Goal: Obtain resource: Obtain resource

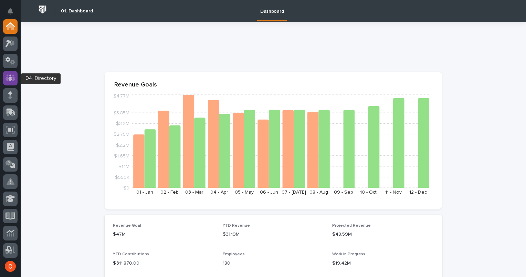
click at [8, 80] on icon at bounding box center [11, 78] width 10 height 8
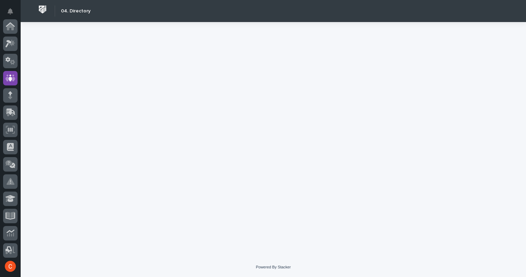
scroll to position [52, 0]
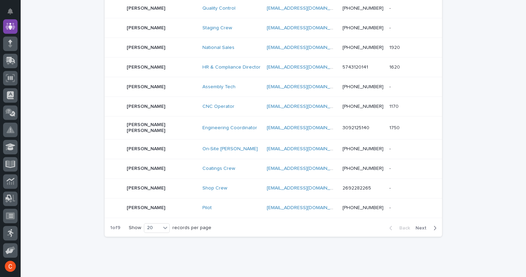
scroll to position [338, 0]
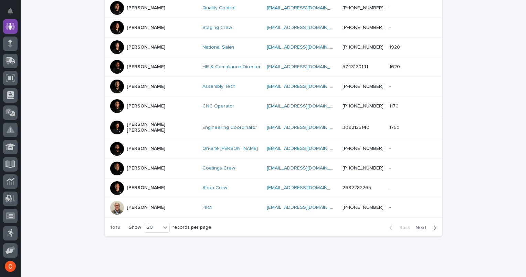
click at [416, 225] on span "Next" at bounding box center [423, 227] width 15 height 5
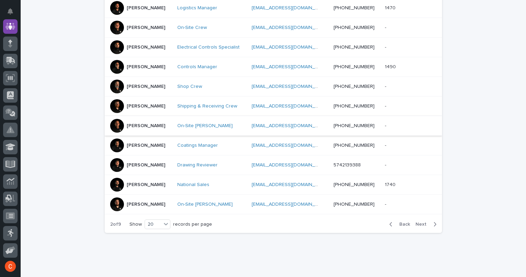
scroll to position [338, 0]
click at [418, 223] on span "Next" at bounding box center [423, 224] width 15 height 5
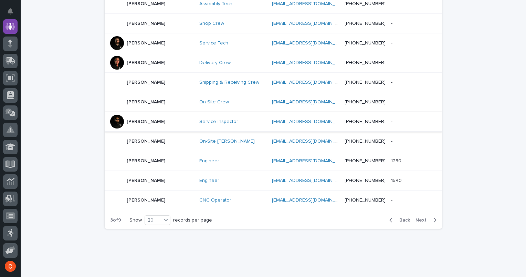
scroll to position [358, 0]
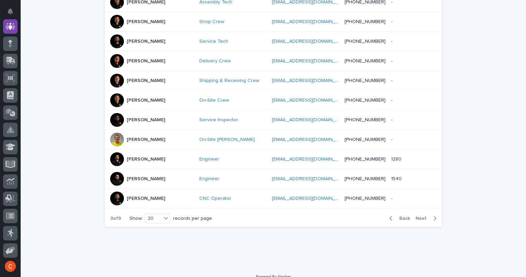
click at [419, 216] on span "Next" at bounding box center [423, 218] width 15 height 5
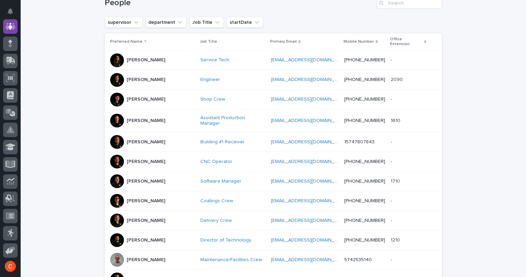
scroll to position [114, 0]
click at [141, 57] on p "[PERSON_NAME]" at bounding box center [146, 60] width 39 height 6
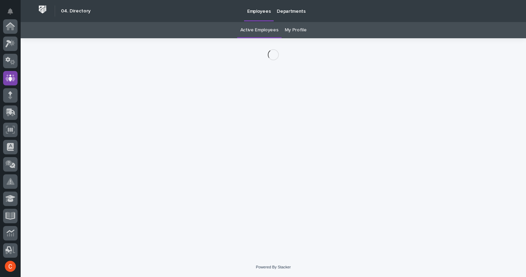
scroll to position [52, 0]
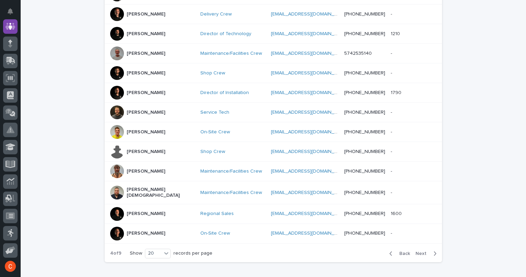
scroll to position [352, 0]
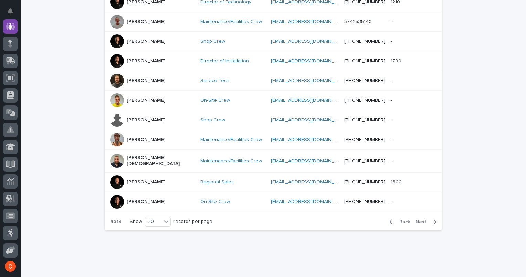
click at [417, 219] on span "Next" at bounding box center [423, 221] width 15 height 5
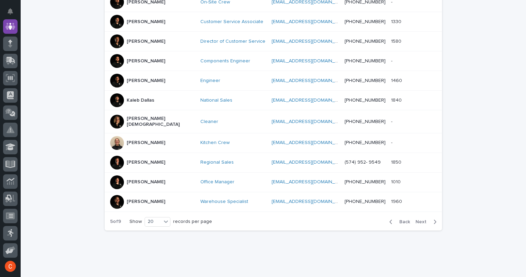
click at [422, 219] on span "Next" at bounding box center [423, 221] width 15 height 5
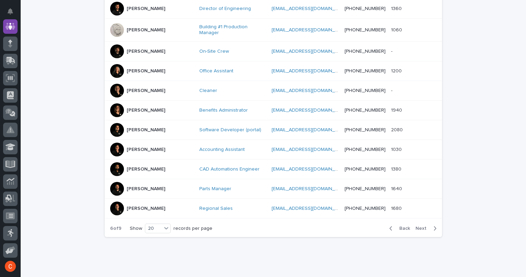
click at [422, 220] on div "Back Next" at bounding box center [413, 228] width 58 height 17
click at [418, 226] on span "Next" at bounding box center [423, 228] width 15 height 5
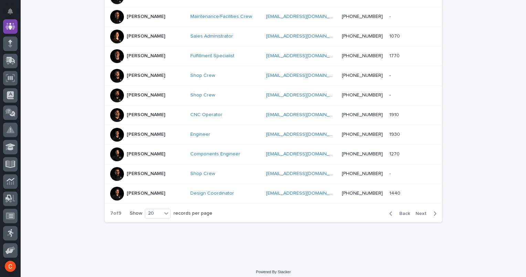
click at [418, 215] on button "Next" at bounding box center [427, 213] width 29 height 6
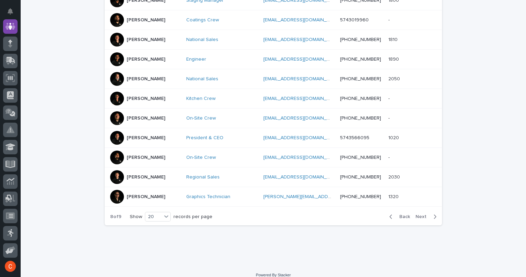
click at [136, 194] on p "[PERSON_NAME]" at bounding box center [146, 197] width 39 height 6
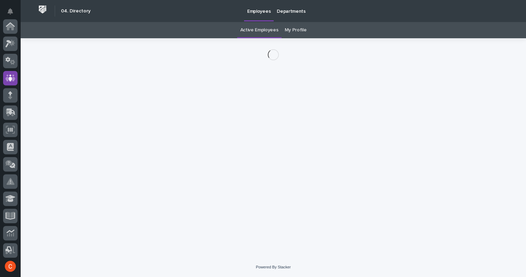
scroll to position [52, 0]
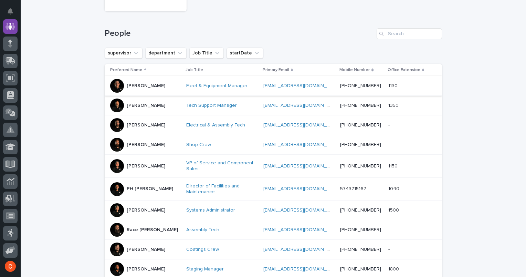
scroll to position [87, 0]
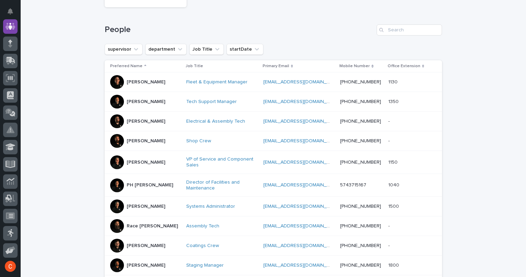
click at [143, 121] on p "[PERSON_NAME]" at bounding box center [146, 121] width 39 height 6
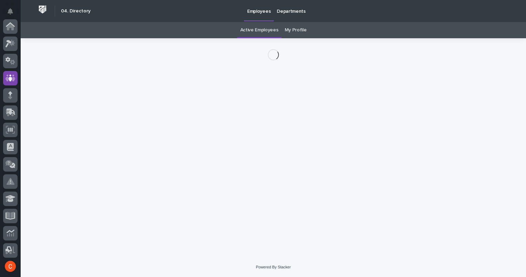
scroll to position [52, 0]
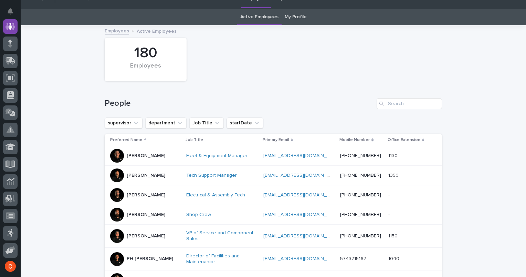
scroll to position [22, 0]
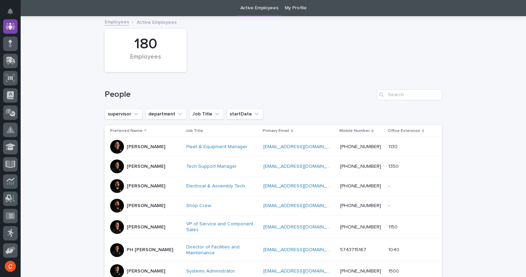
click at [136, 206] on p "[PERSON_NAME]" at bounding box center [146, 206] width 39 height 6
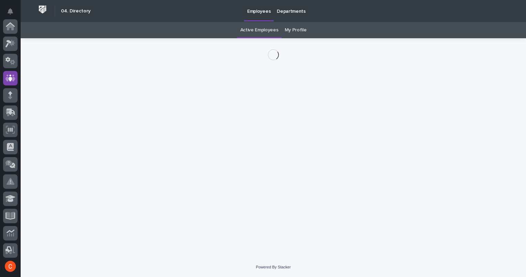
scroll to position [52, 0]
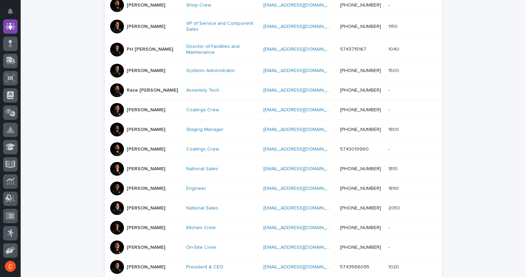
scroll to position [221, 0]
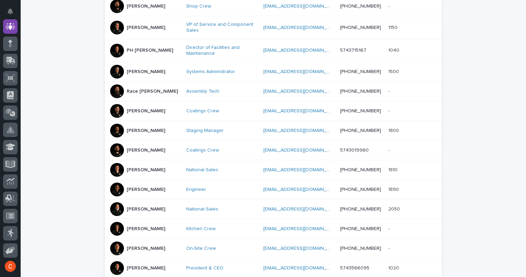
click at [134, 149] on p "[PERSON_NAME]" at bounding box center [146, 150] width 39 height 6
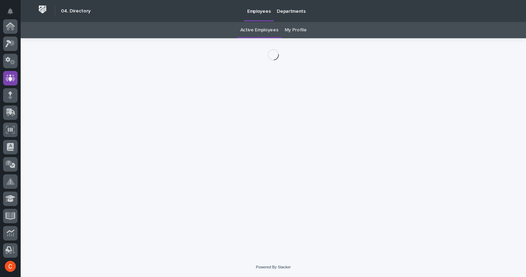
scroll to position [52, 0]
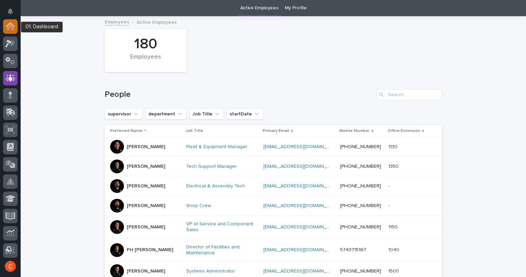
click at [8, 29] on icon at bounding box center [10, 26] width 7 height 7
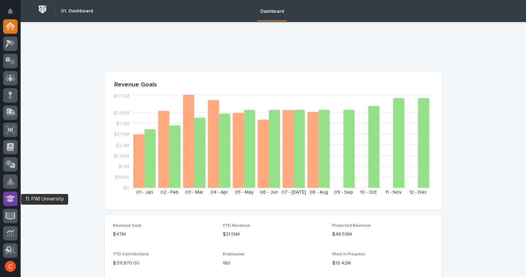
click at [14, 199] on icon at bounding box center [11, 199] width 10 height 8
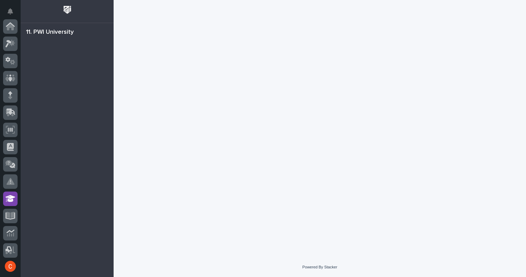
scroll to position [139, 0]
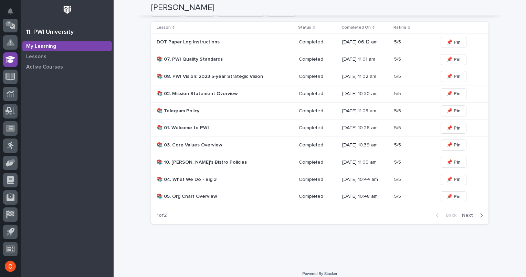
scroll to position [357, 0]
click at [467, 212] on span "Next" at bounding box center [469, 214] width 15 height 5
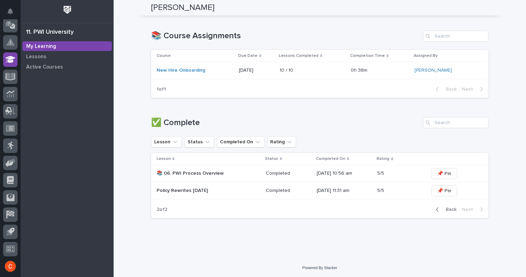
scroll to position [214, 0]
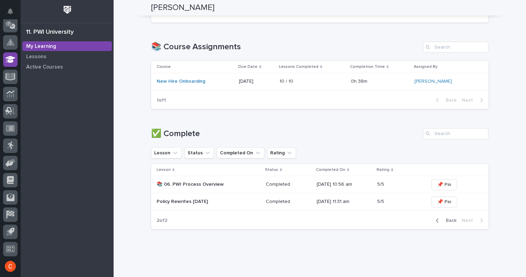
click at [199, 203] on p "Policy Rewrites [DATE]" at bounding box center [209, 202] width 104 height 6
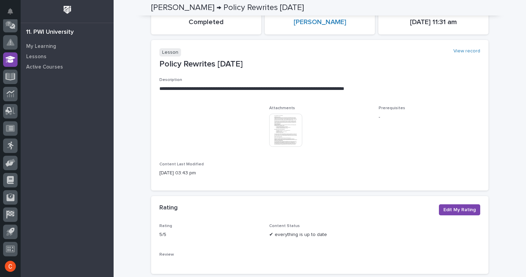
scroll to position [60, 0]
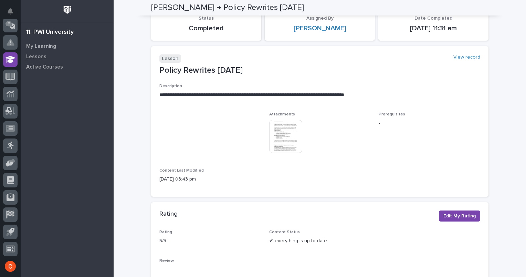
click at [275, 125] on img at bounding box center [285, 136] width 33 height 33
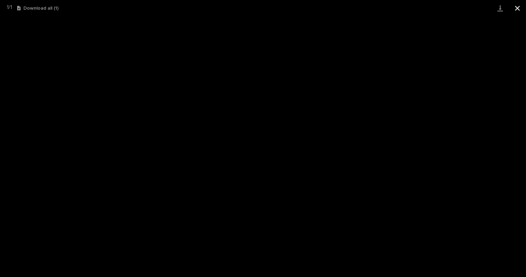
click at [520, 10] on button "Close gallery" at bounding box center [517, 8] width 17 height 16
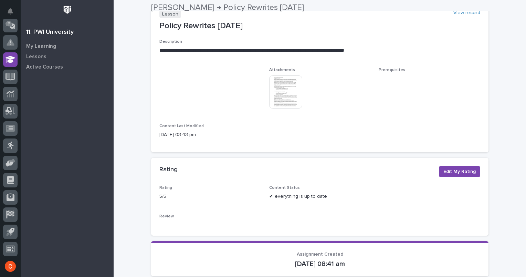
scroll to position [106, 0]
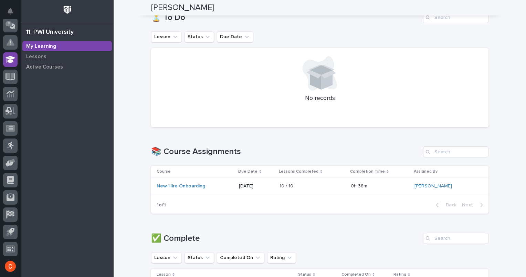
scroll to position [109, 0]
click at [187, 185] on link "New Hire Onboarding" at bounding box center [181, 186] width 49 height 6
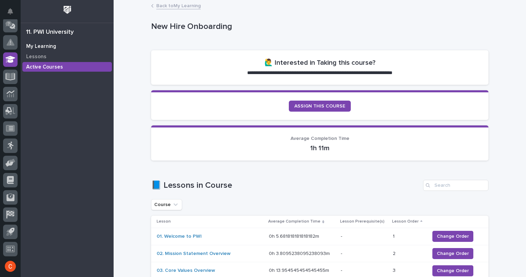
click at [42, 46] on p "My Learning" at bounding box center [41, 46] width 30 height 6
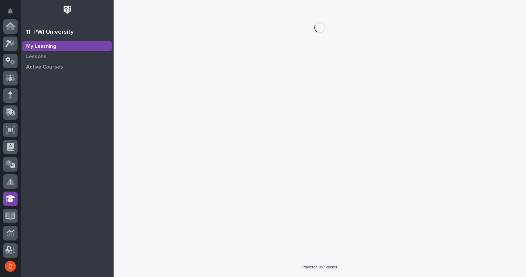
scroll to position [139, 0]
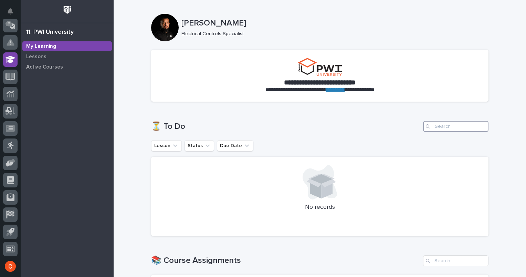
click at [434, 125] on input "Search" at bounding box center [455, 126] width 65 height 11
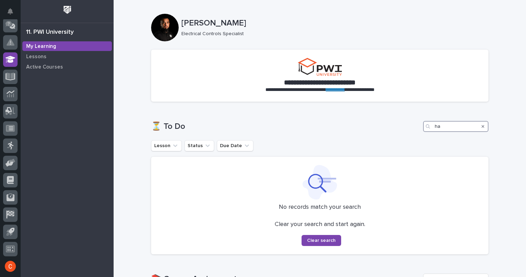
type input "h"
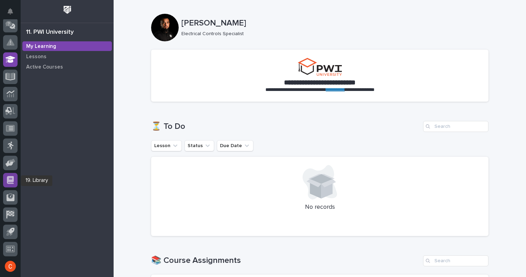
click at [9, 178] on icon at bounding box center [10, 180] width 7 height 8
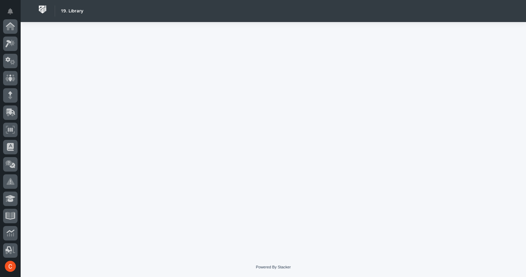
scroll to position [139, 0]
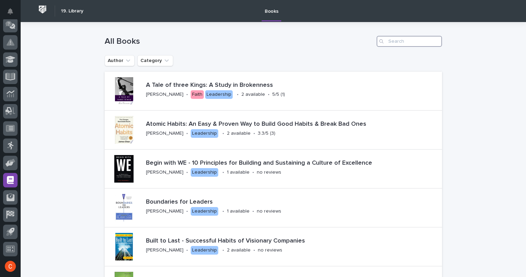
click at [418, 44] on input "Search" at bounding box center [409, 41] width 65 height 11
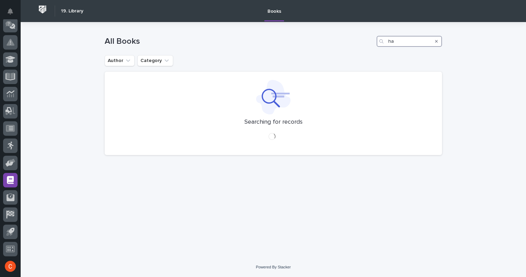
type input "h"
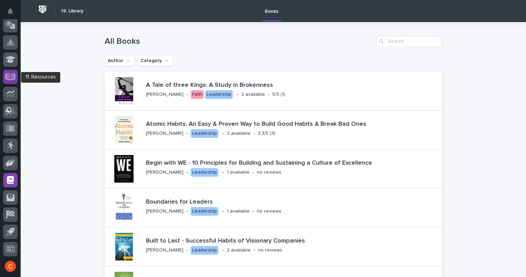
click at [10, 75] on icon at bounding box center [11, 76] width 8 height 7
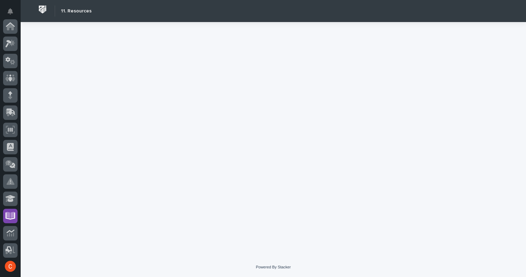
scroll to position [139, 0]
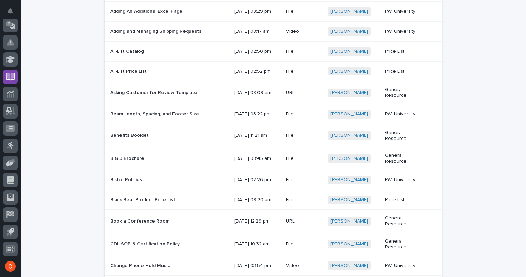
scroll to position [412, 0]
click at [134, 138] on p "Benefits Booklet" at bounding box center [130, 134] width 40 height 7
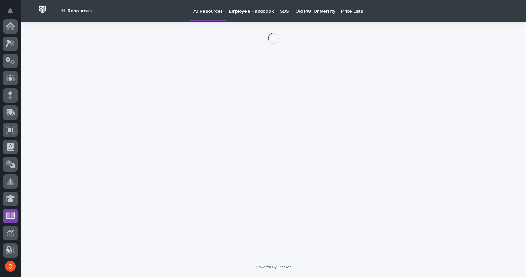
scroll to position [139, 0]
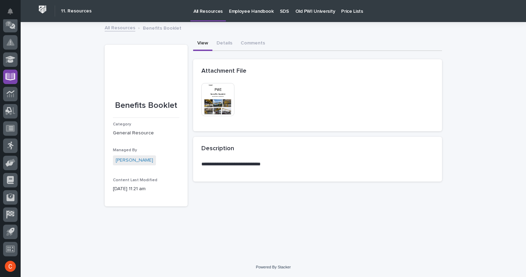
click at [226, 102] on img at bounding box center [217, 99] width 33 height 33
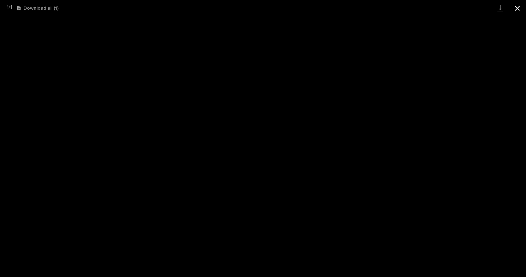
click at [520, 11] on button "Close gallery" at bounding box center [517, 8] width 17 height 16
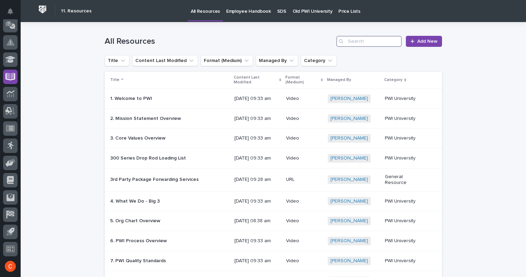
click at [371, 40] on input "Search" at bounding box center [368, 41] width 65 height 11
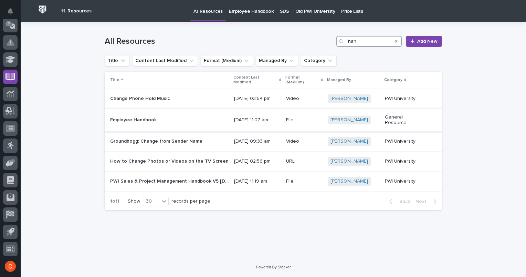
type input "han"
click at [152, 116] on p "Employee Handbook" at bounding box center [134, 119] width 48 height 7
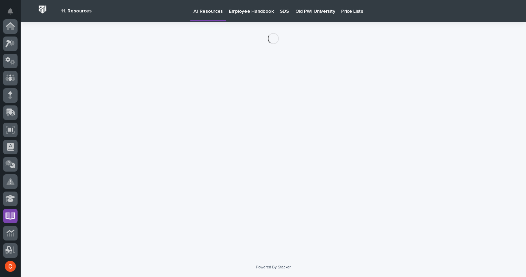
scroll to position [139, 0]
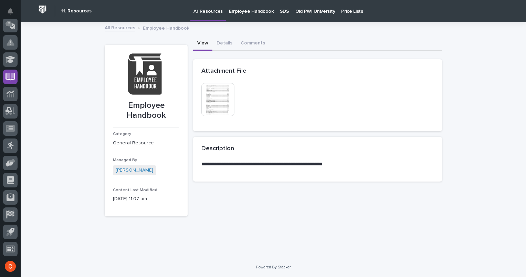
click at [212, 105] on img at bounding box center [217, 99] width 33 height 33
